Goal: Information Seeking & Learning: Learn about a topic

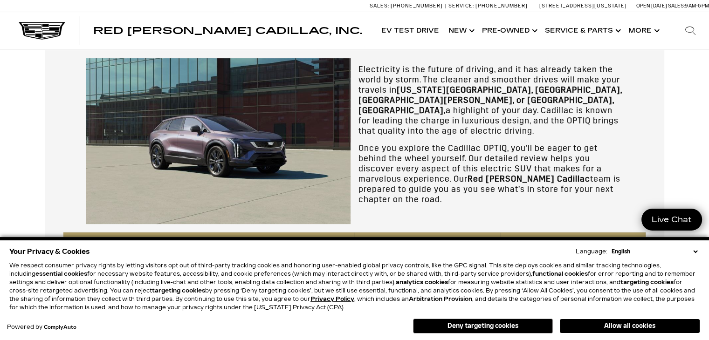
scroll to position [248, 0]
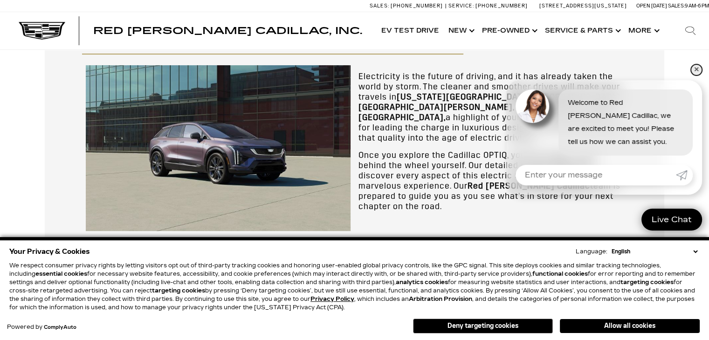
click at [695, 69] on link "✕" at bounding box center [696, 69] width 11 height 11
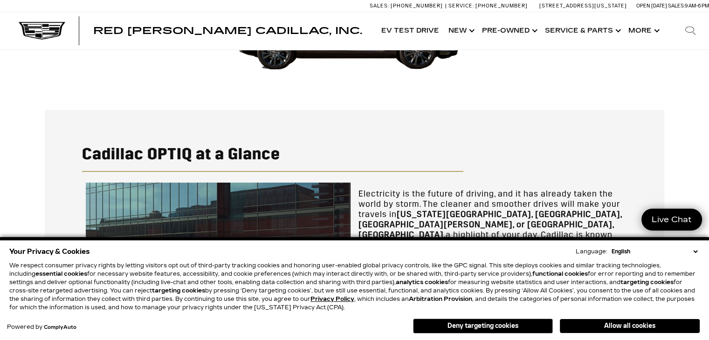
scroll to position [124, 0]
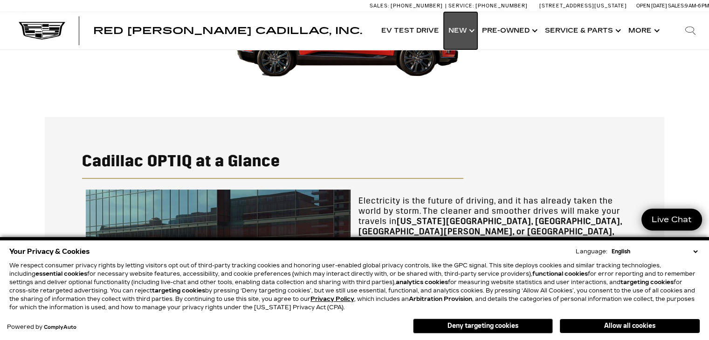
click at [459, 34] on link "Show New" at bounding box center [461, 30] width 34 height 37
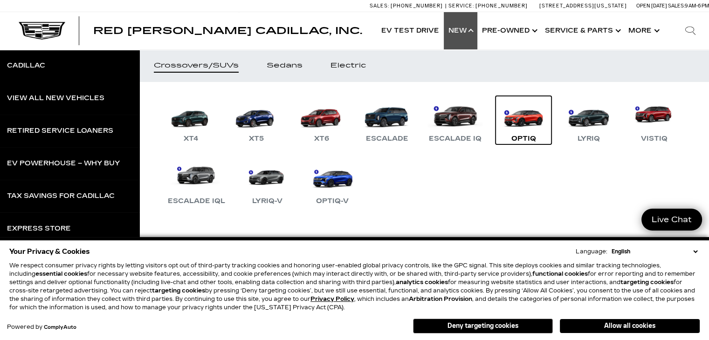
click at [518, 123] on link "OPTIQ" at bounding box center [523, 120] width 56 height 48
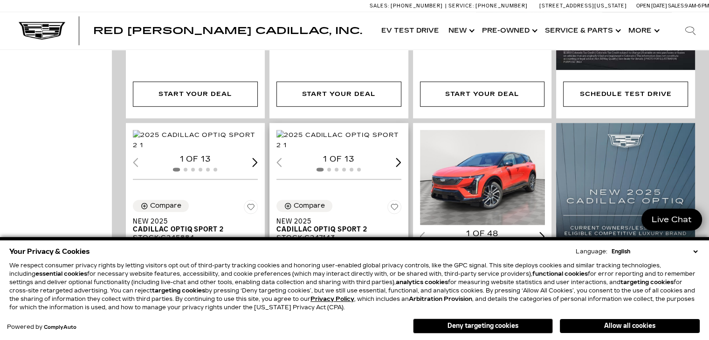
scroll to position [497, 0]
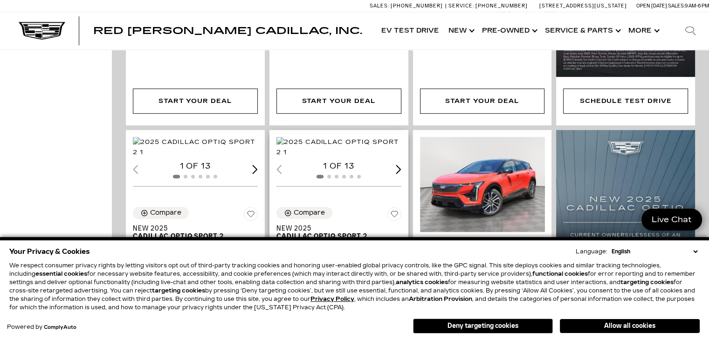
click at [356, 157] on img "1 / 2" at bounding box center [339, 147] width 127 height 21
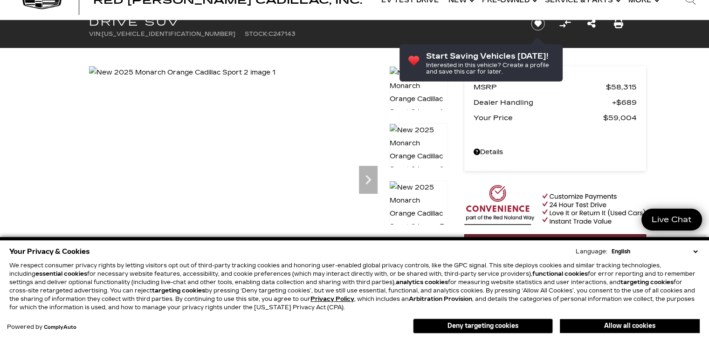
scroll to position [14, 0]
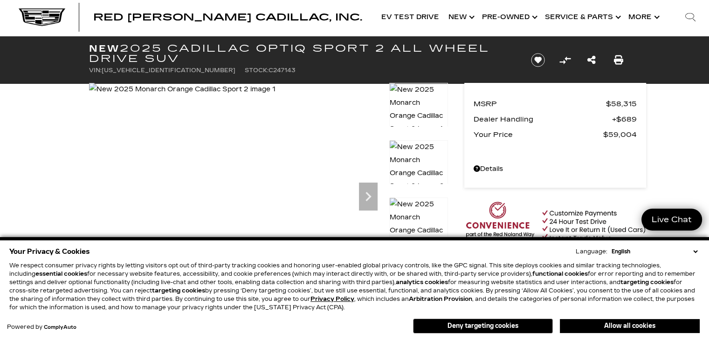
click at [695, 251] on select "English Spanish / Español English / United Kingdom Korean / 한국어 Vietnamese / Ti…" at bounding box center [654, 252] width 90 height 8
click at [483, 324] on button "Deny targeting cookies" at bounding box center [483, 326] width 140 height 15
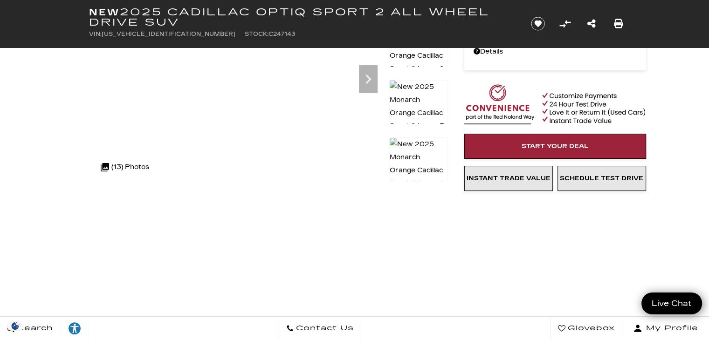
scroll to position [138, 0]
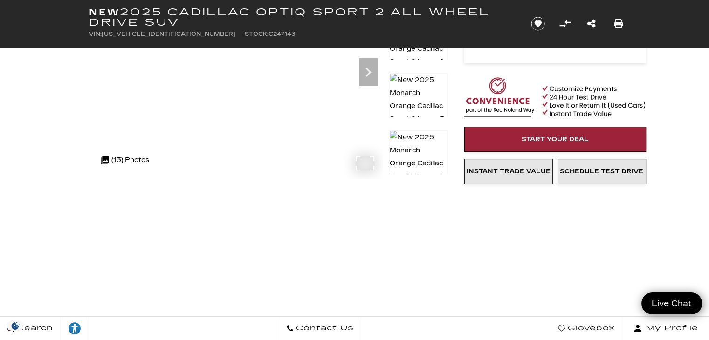
click at [131, 158] on div ".cls-1, .cls-3 { fill: #c50033; } .cls-1 { clip-rule: evenodd; } .cls-2 { clip-…" at bounding box center [125, 160] width 58 height 22
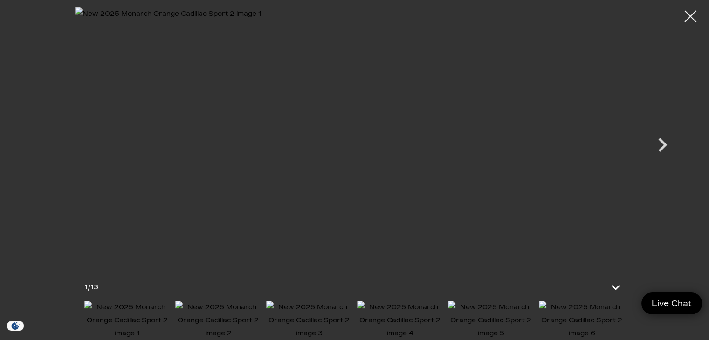
scroll to position [386, 0]
click at [616, 276] on icon at bounding box center [616, 287] width 22 height 22
click at [662, 171] on icon "Next" at bounding box center [662, 171] width 28 height 28
click at [662, 172] on icon "Next" at bounding box center [662, 171] width 28 height 28
click at [661, 172] on icon "Next" at bounding box center [662, 171] width 28 height 28
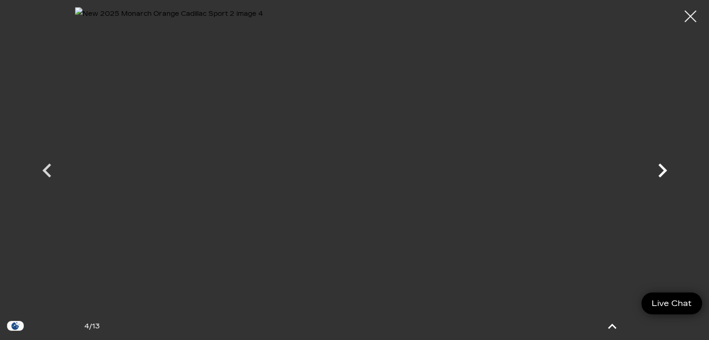
click at [661, 172] on icon "Next" at bounding box center [662, 171] width 28 height 28
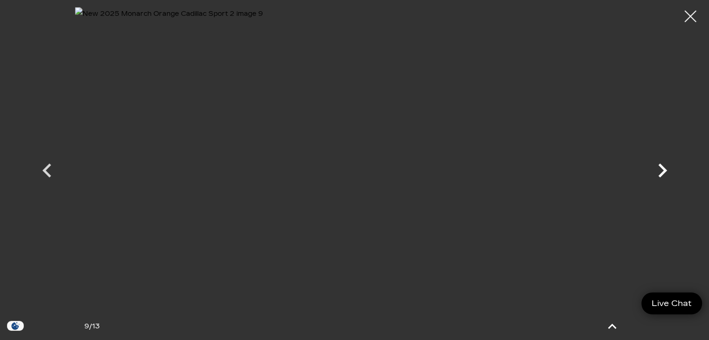
click at [661, 172] on icon "Next" at bounding box center [662, 171] width 28 height 28
click at [661, 172] on icon "Next" at bounding box center [662, 171] width 9 height 14
click at [661, 172] on div at bounding box center [354, 162] width 653 height 310
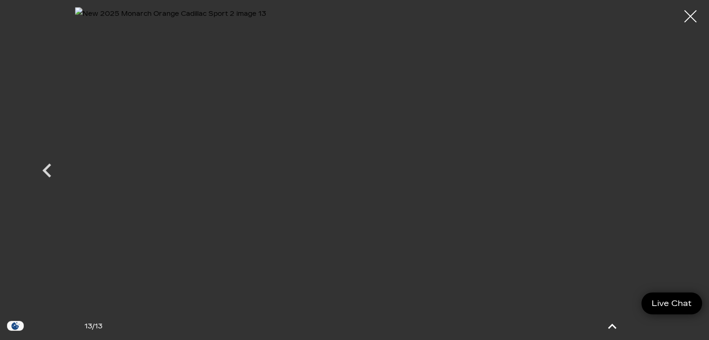
click at [692, 14] on div at bounding box center [690, 16] width 25 height 25
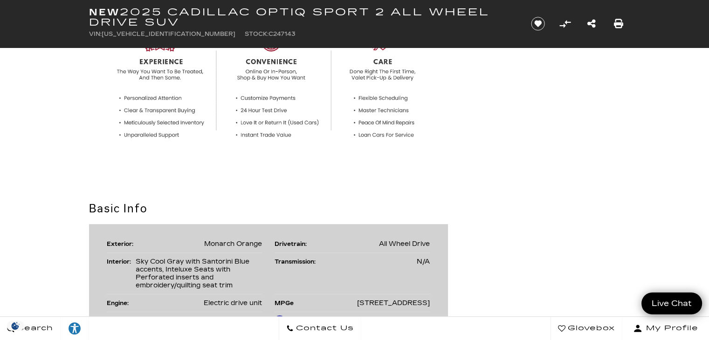
scroll to position [621, 0]
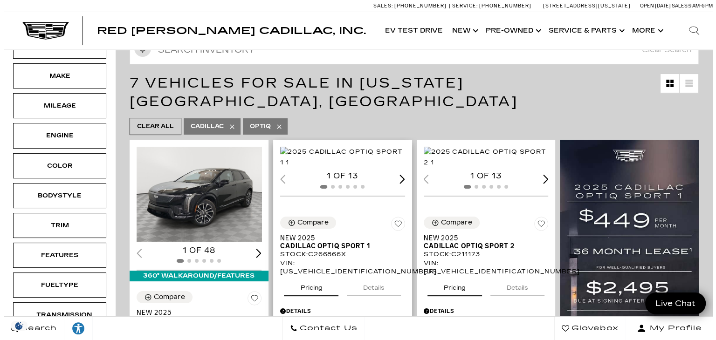
scroll to position [124, 0]
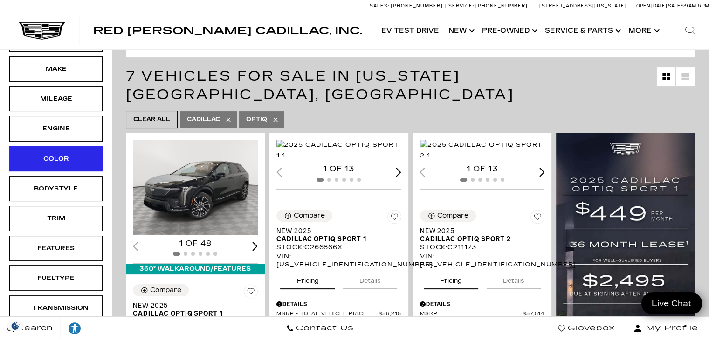
click at [67, 151] on div "Color" at bounding box center [55, 158] width 93 height 25
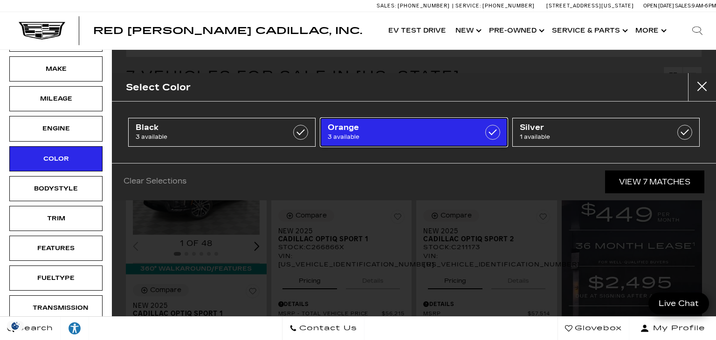
click at [385, 131] on span "Orange" at bounding box center [401, 127] width 147 height 9
type input "$59,004"
checkbox input "true"
